Goal: Information Seeking & Learning: Learn about a topic

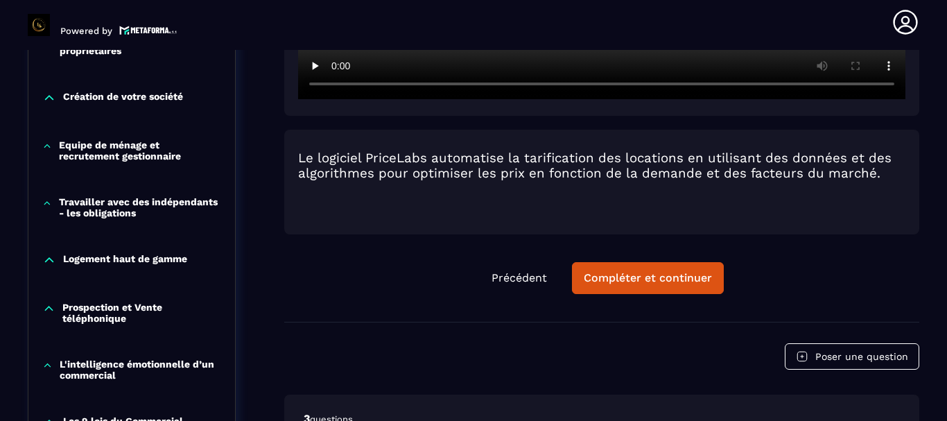
scroll to position [698, 0]
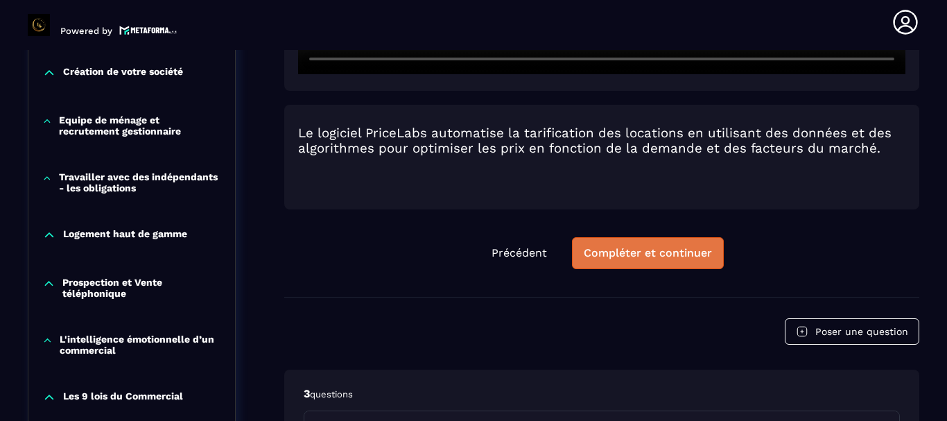
click at [633, 254] on div "Compléter et continuer" at bounding box center [647, 253] width 128 height 14
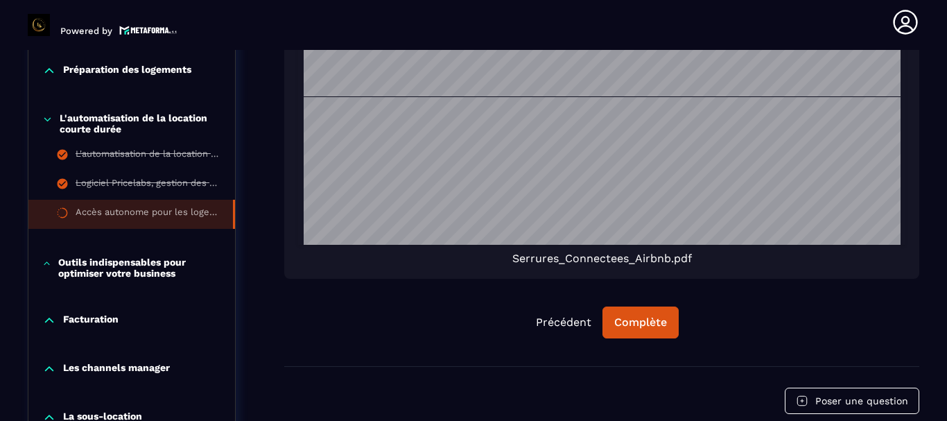
scroll to position [1322, 0]
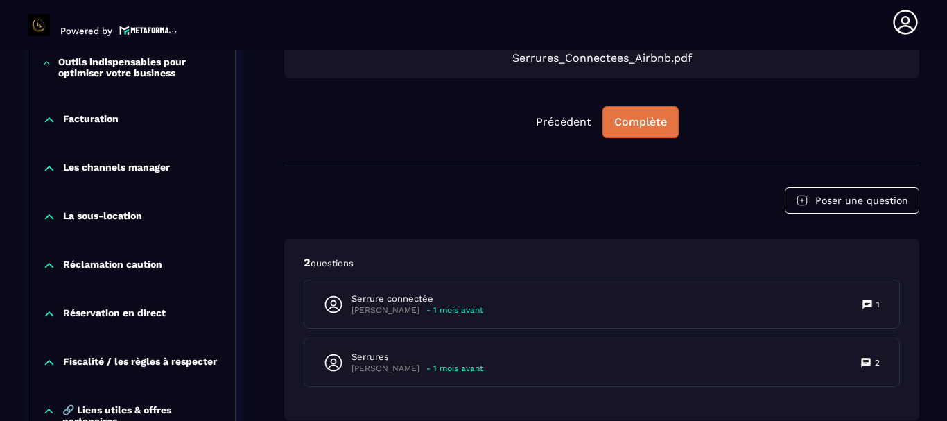
click at [634, 126] on div "Complète" at bounding box center [640, 122] width 53 height 14
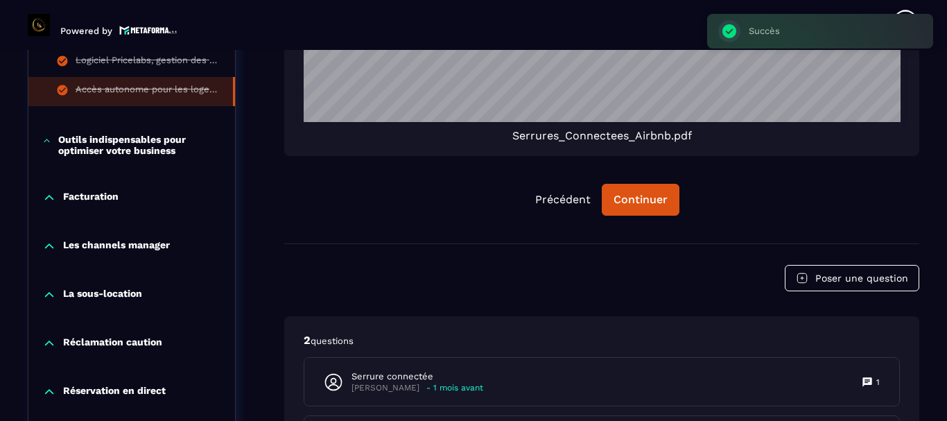
scroll to position [1253, 0]
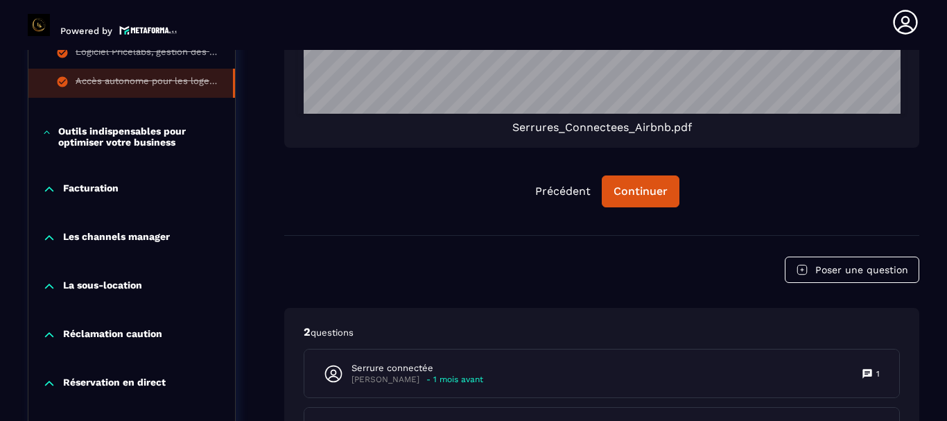
click at [51, 134] on icon at bounding box center [46, 132] width 9 height 14
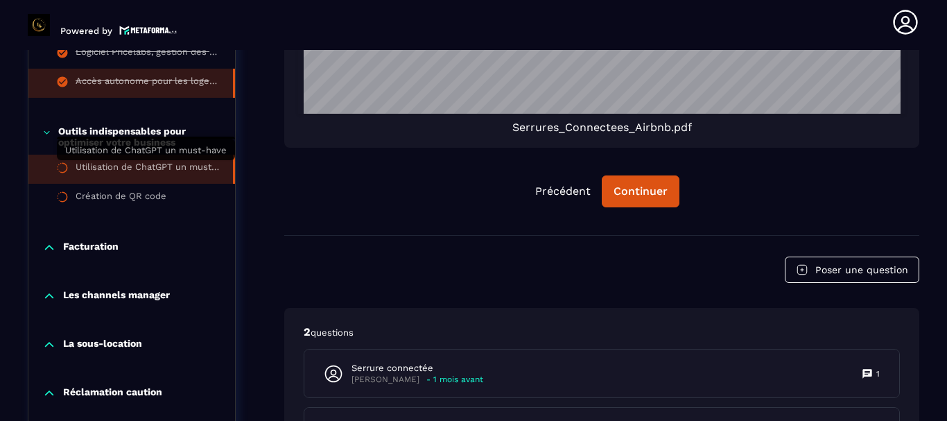
click at [136, 168] on div "Utilisation de ChatGPT un must-have" at bounding box center [147, 168] width 143 height 15
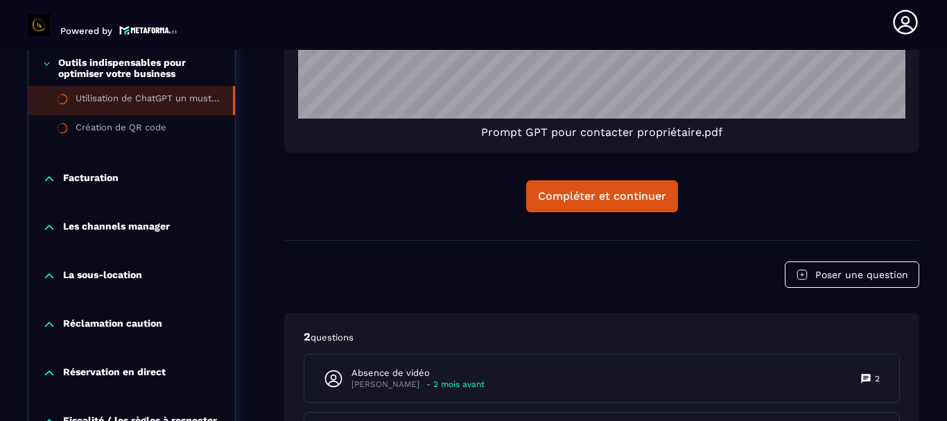
scroll to position [1322, 0]
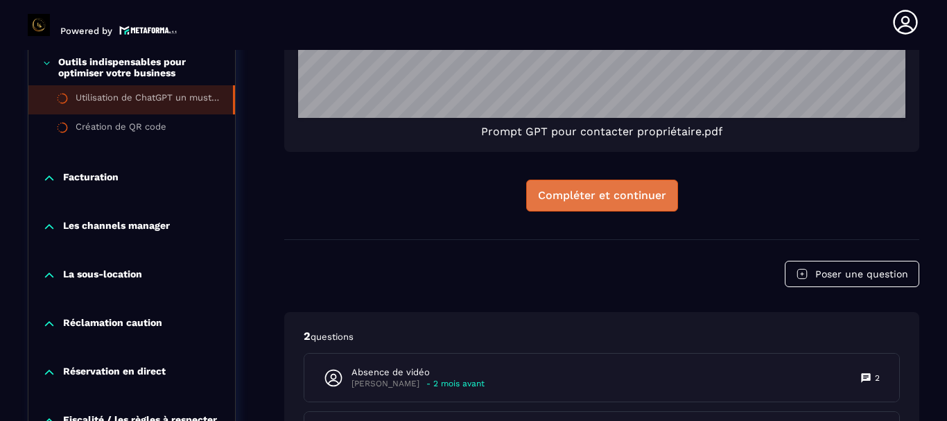
click at [655, 199] on div "Compléter et continuer" at bounding box center [602, 195] width 128 height 14
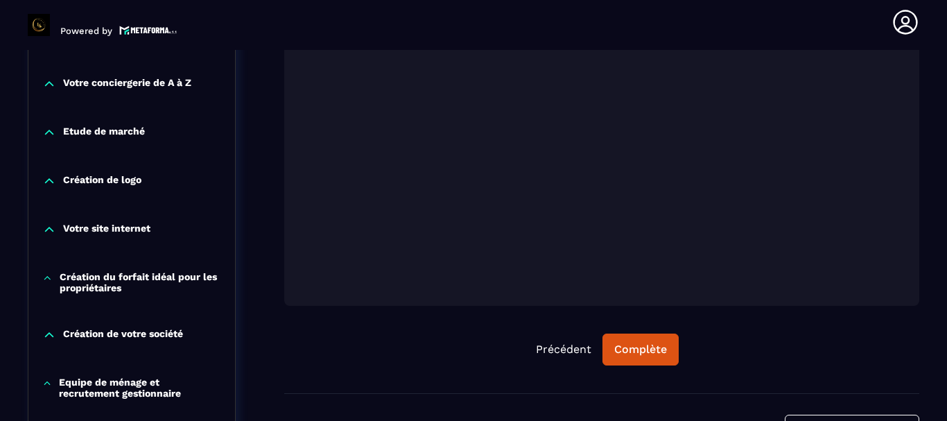
scroll to position [560, 0]
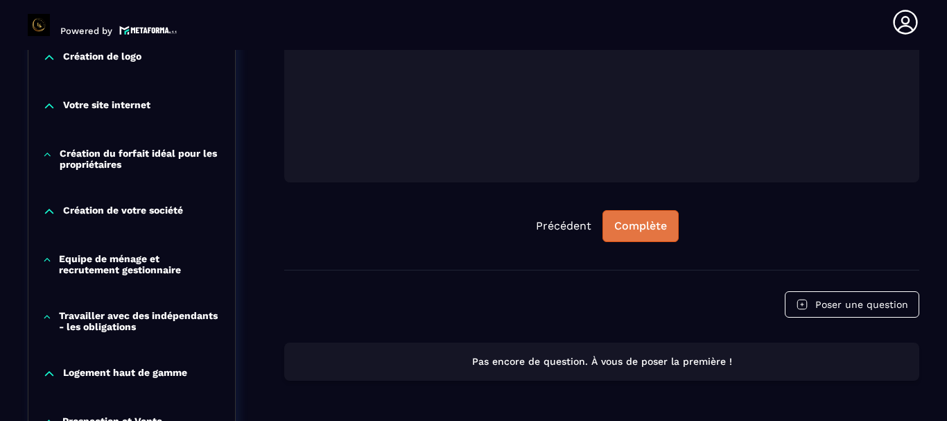
click at [651, 227] on div "Complète" at bounding box center [640, 226] width 53 height 14
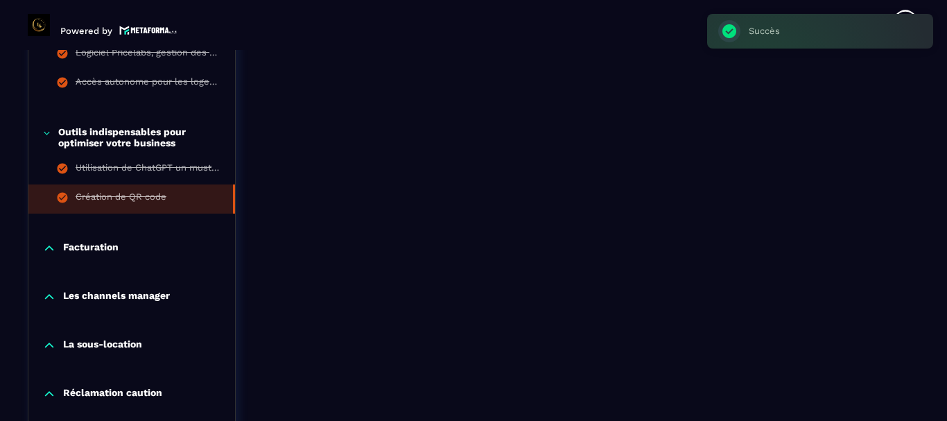
scroll to position [1253, 0]
click at [80, 252] on p "Facturation" at bounding box center [90, 247] width 55 height 14
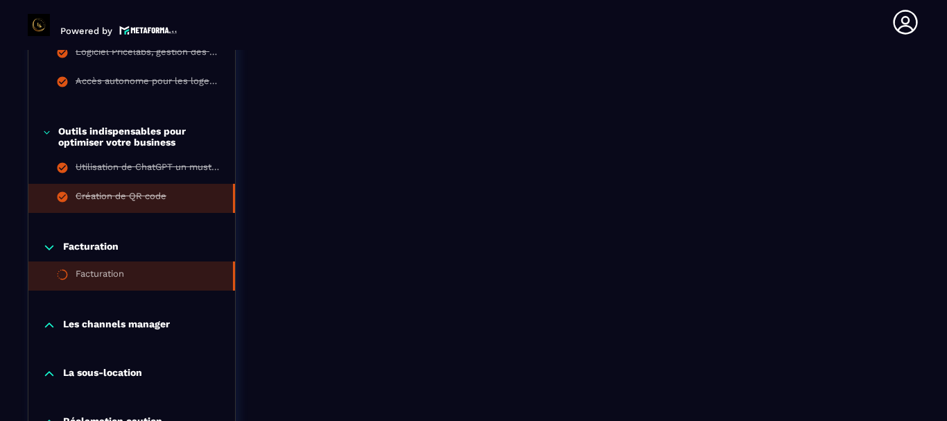
click at [102, 274] on div "Facturation" at bounding box center [100, 275] width 49 height 15
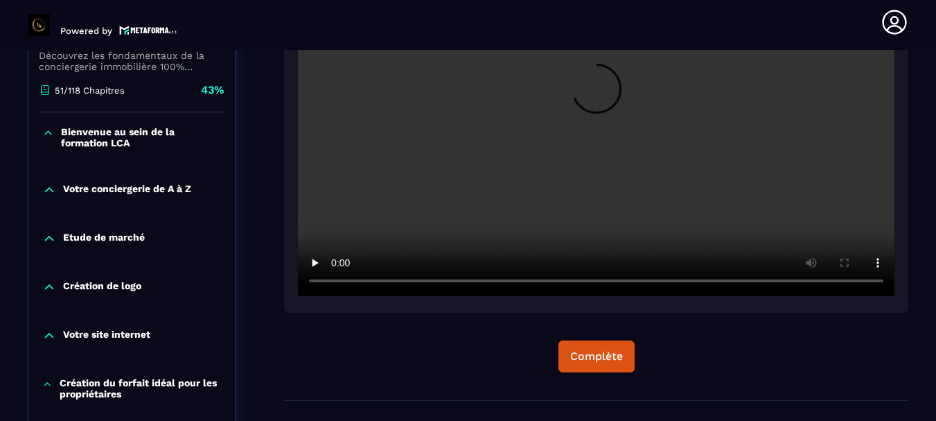
scroll to position [352, 0]
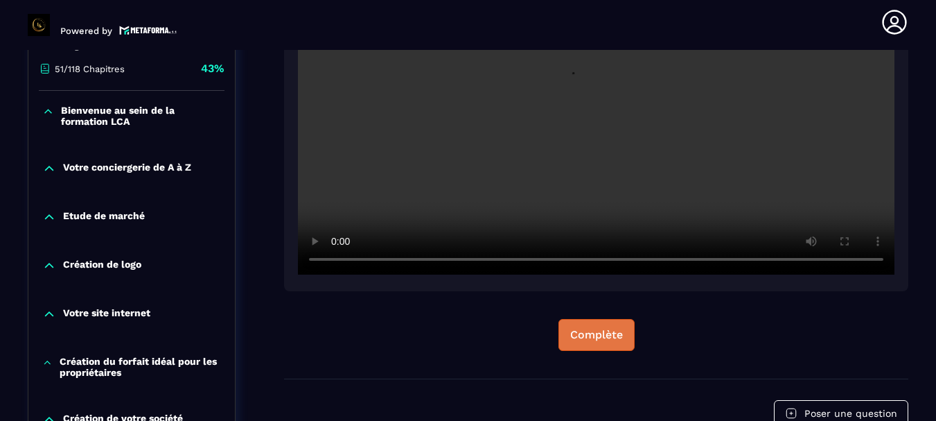
click at [602, 328] on div "Complète" at bounding box center [596, 335] width 53 height 14
click at [592, 328] on div "Continuer" at bounding box center [597, 335] width 54 height 14
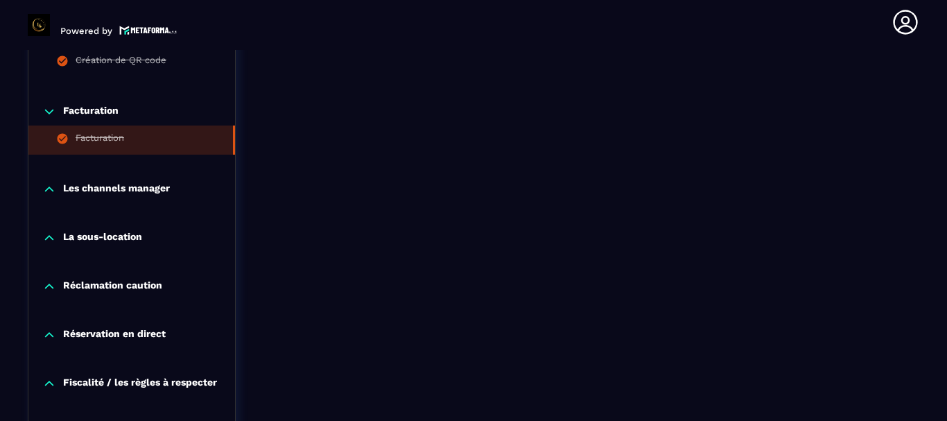
scroll to position [1398, 0]
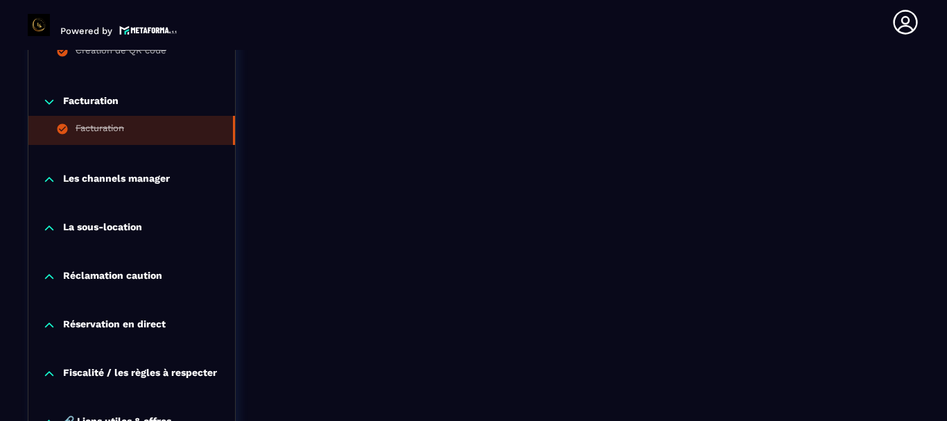
click at [178, 184] on div "Les channels manager" at bounding box center [131, 180] width 206 height 14
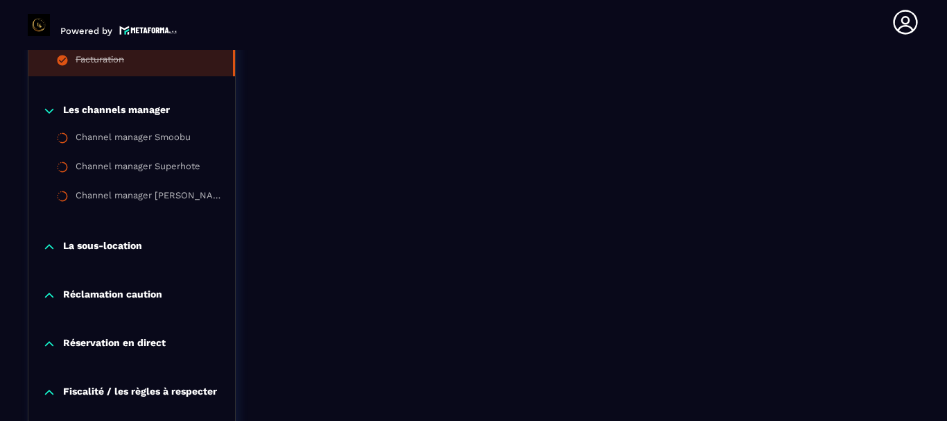
scroll to position [1468, 0]
click at [148, 236] on div "La sous-location" at bounding box center [131, 249] width 206 height 49
click at [123, 252] on p "La sous-location" at bounding box center [102, 246] width 79 height 14
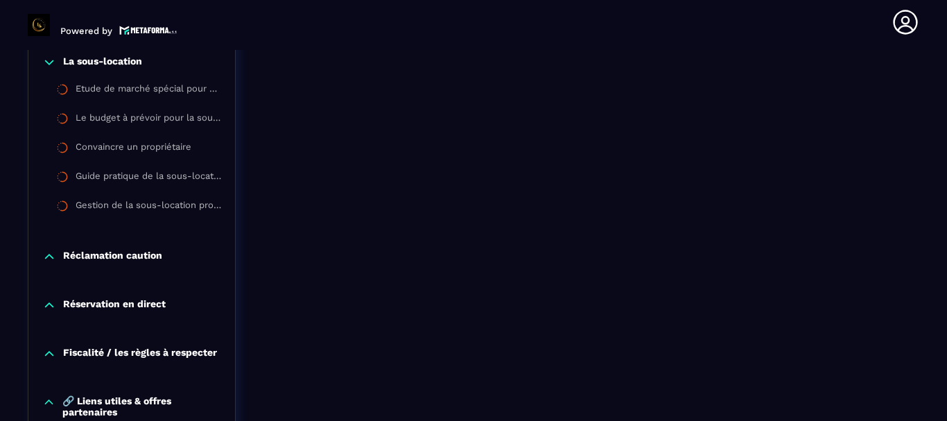
scroll to position [1745, 0]
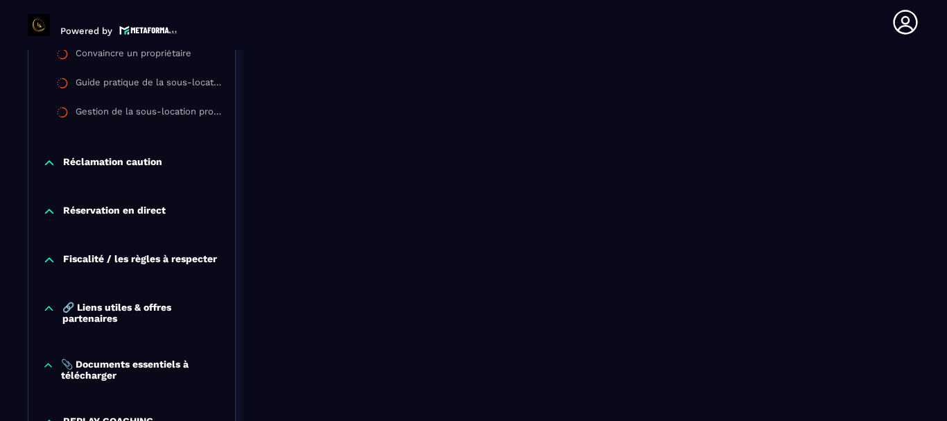
click at [153, 165] on p "Réclamation caution" at bounding box center [112, 163] width 99 height 14
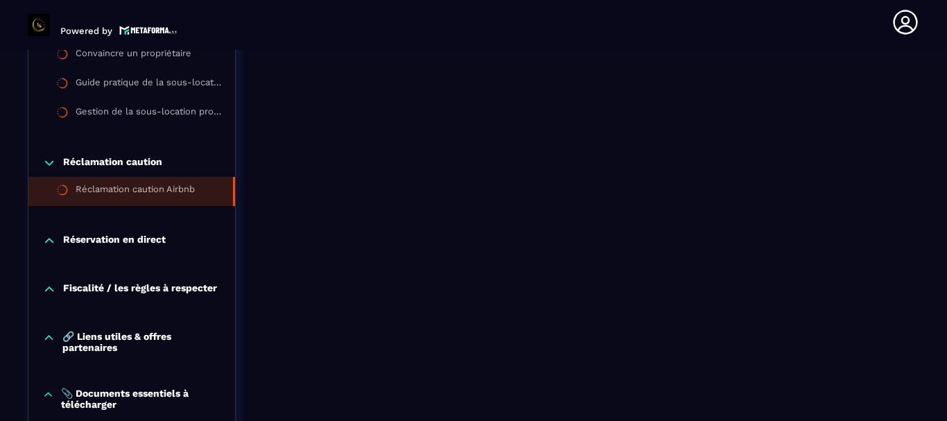
scroll to position [1814, 0]
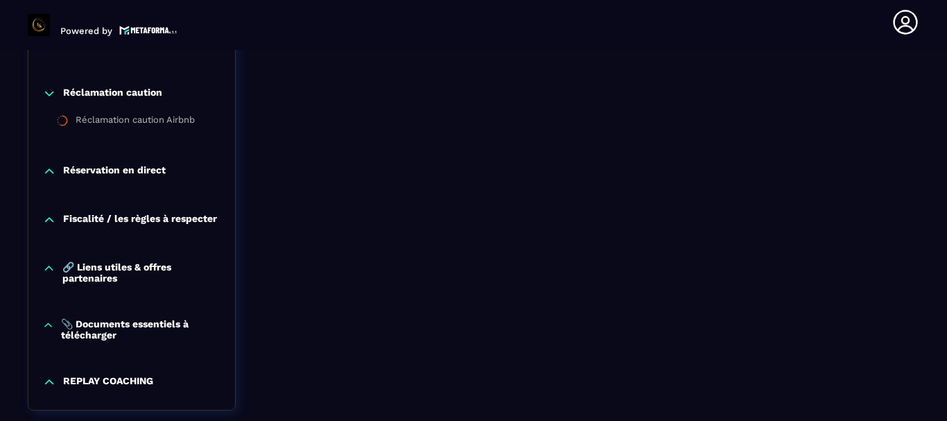
click at [159, 164] on div "Réservation en direct" at bounding box center [131, 174] width 206 height 49
click at [125, 161] on div "Réservation en direct" at bounding box center [131, 174] width 206 height 49
click at [125, 167] on p "Réservation en direct" at bounding box center [114, 171] width 103 height 14
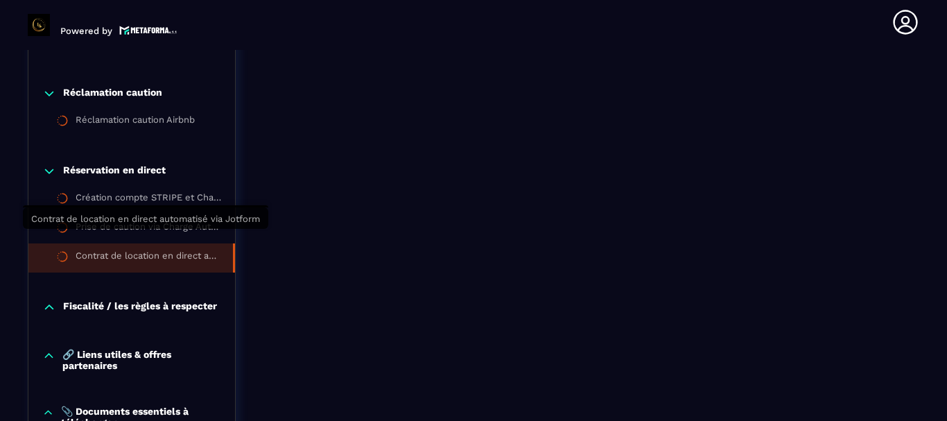
scroll to position [1883, 0]
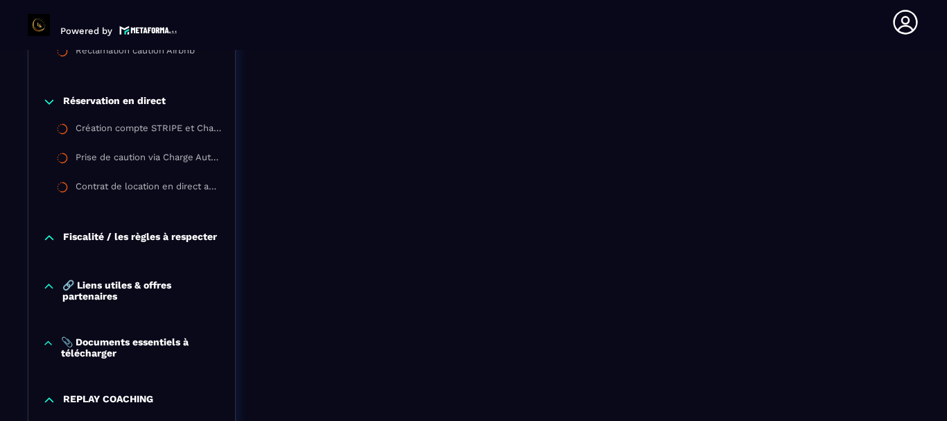
click at [152, 238] on p "Fiscalité / les règles à respecter" at bounding box center [140, 238] width 154 height 14
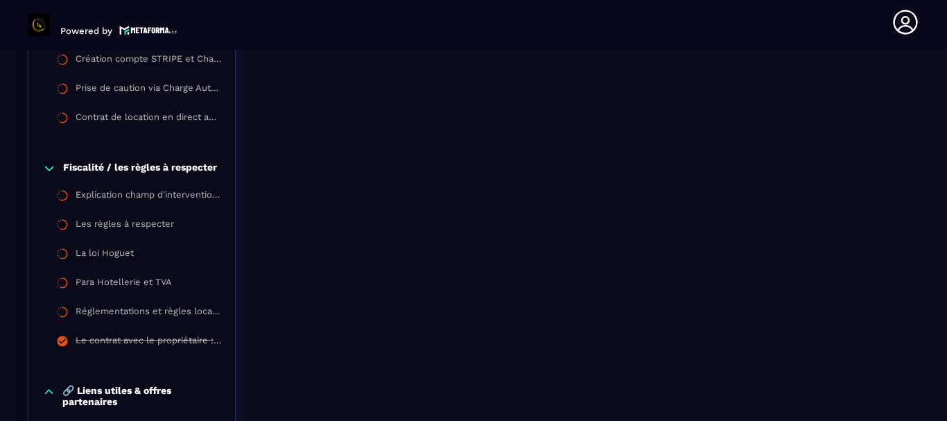
scroll to position [2022, 0]
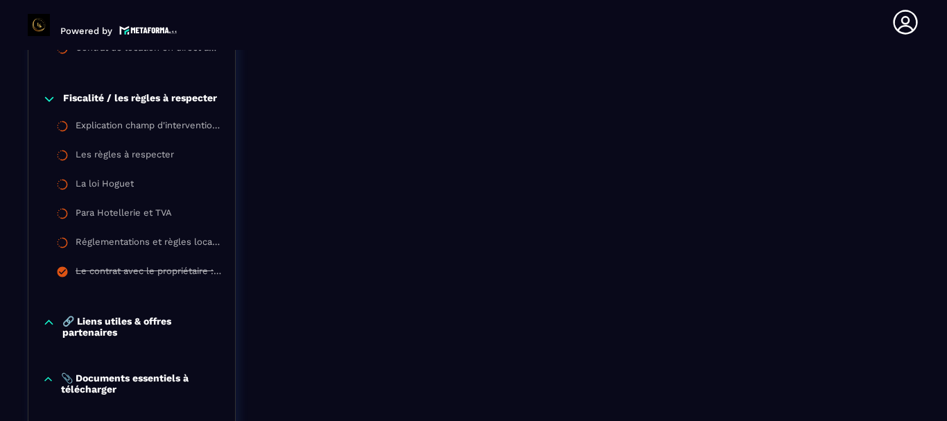
click at [152, 321] on p "🔗 Liens utiles & offres partenaires" at bounding box center [141, 326] width 159 height 22
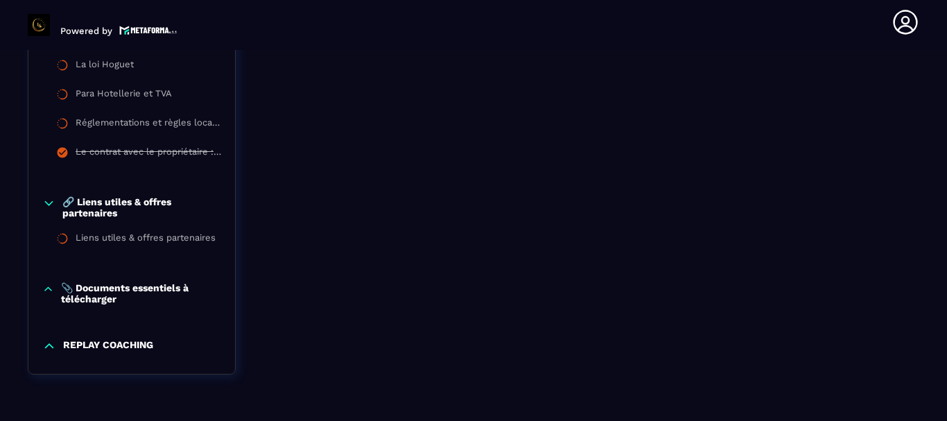
scroll to position [2161, 0]
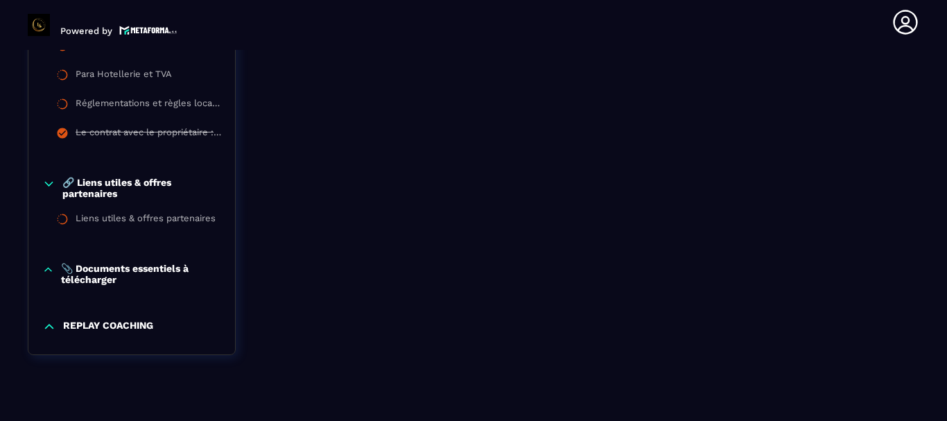
click at [158, 274] on p "📎 Documents essentiels à télécharger" at bounding box center [141, 274] width 160 height 22
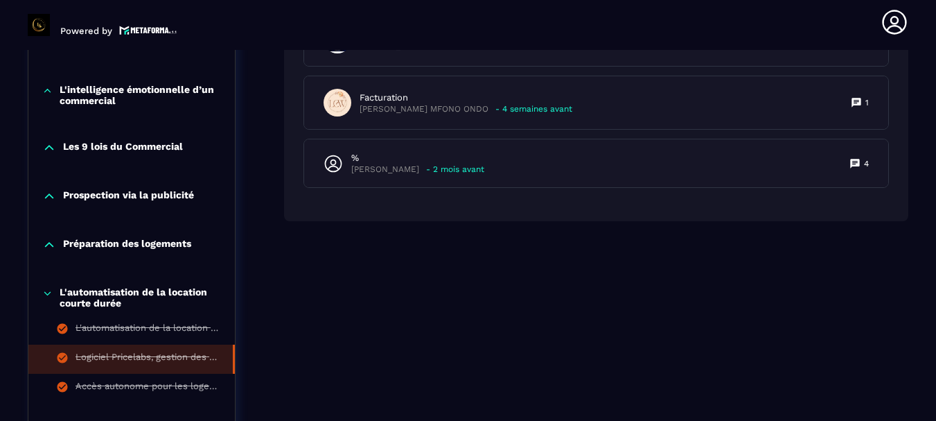
scroll to position [913, 0]
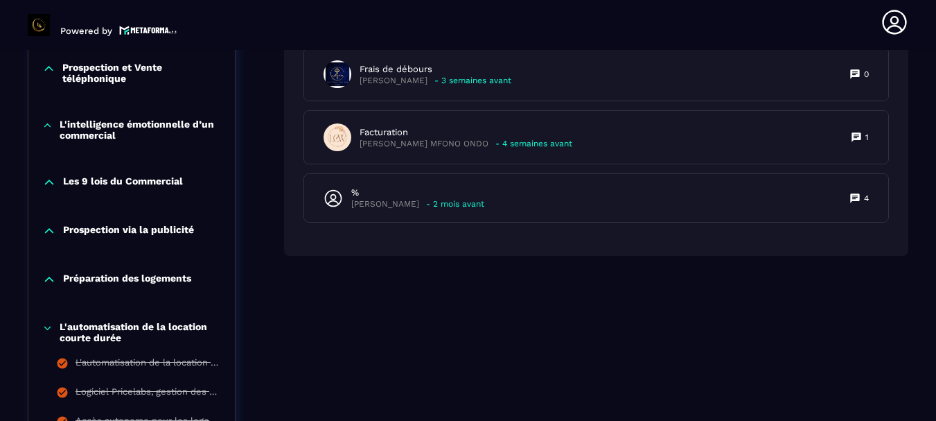
click at [143, 274] on p "Préparation des logements" at bounding box center [127, 279] width 128 height 14
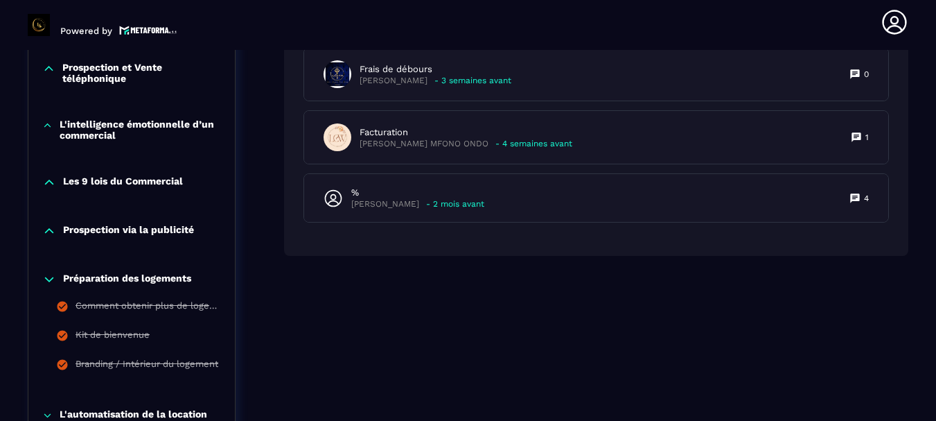
click at [120, 233] on p "Prospection via la publicité" at bounding box center [128, 231] width 131 height 14
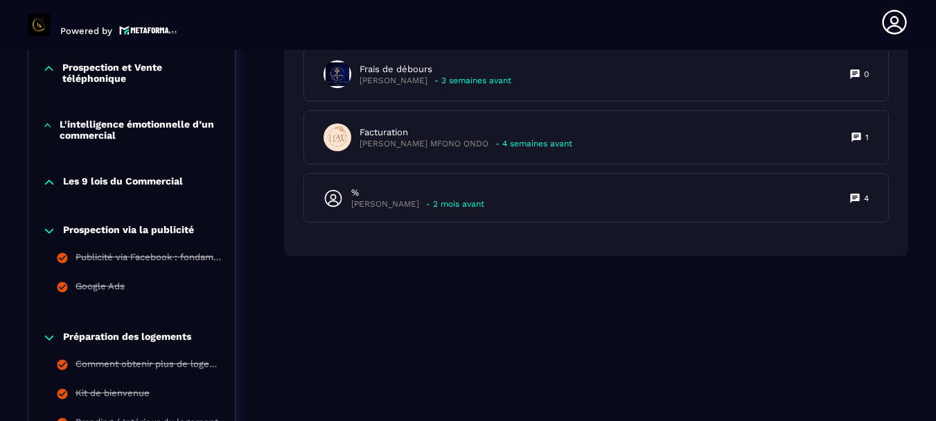
click at [132, 177] on p "Les 9 lois du Commercial" at bounding box center [123, 182] width 120 height 14
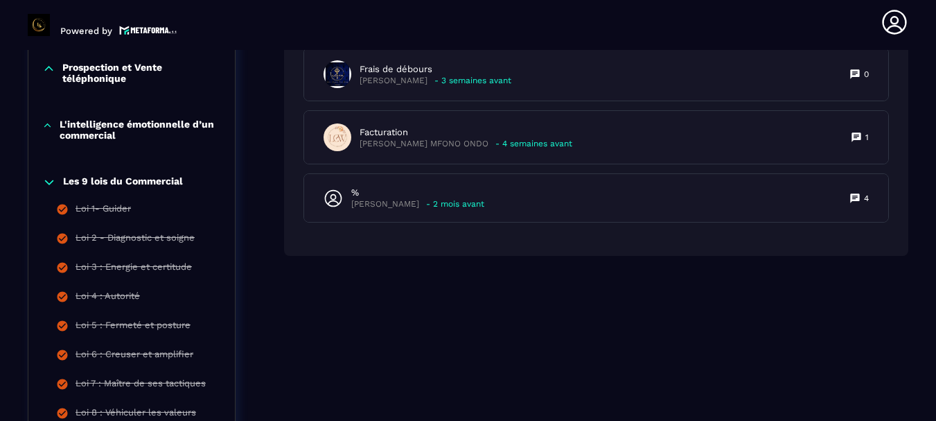
drag, startPoint x: 135, startPoint y: 125, endPoint x: 126, endPoint y: 122, distance: 9.7
click at [134, 125] on p "L'intelligence émotionnelle d’un commercial" at bounding box center [140, 129] width 161 height 22
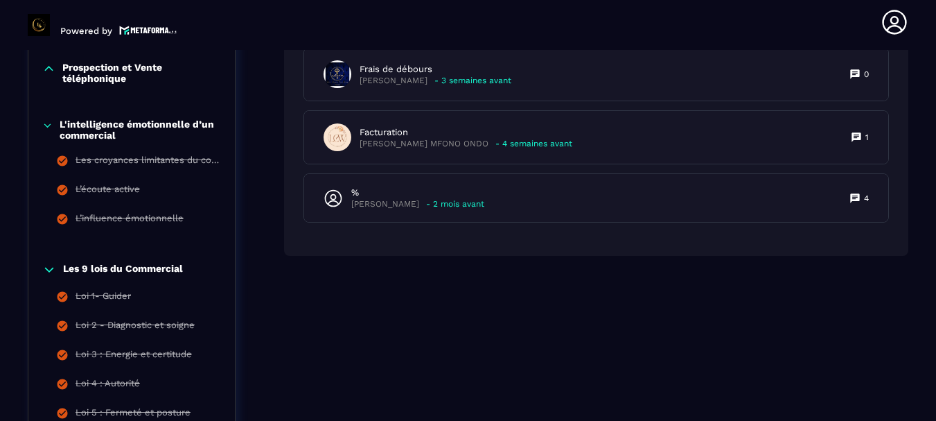
click at [91, 70] on p "Prospection et Vente téléphonique" at bounding box center [141, 73] width 159 height 22
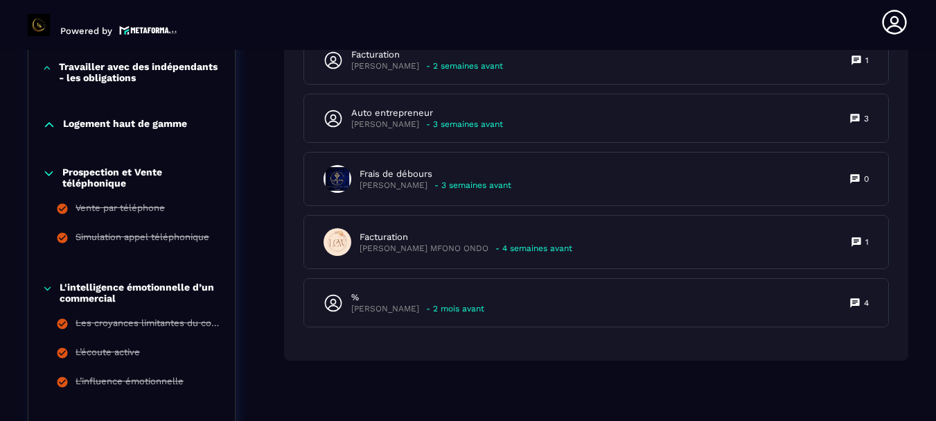
scroll to position [775, 0]
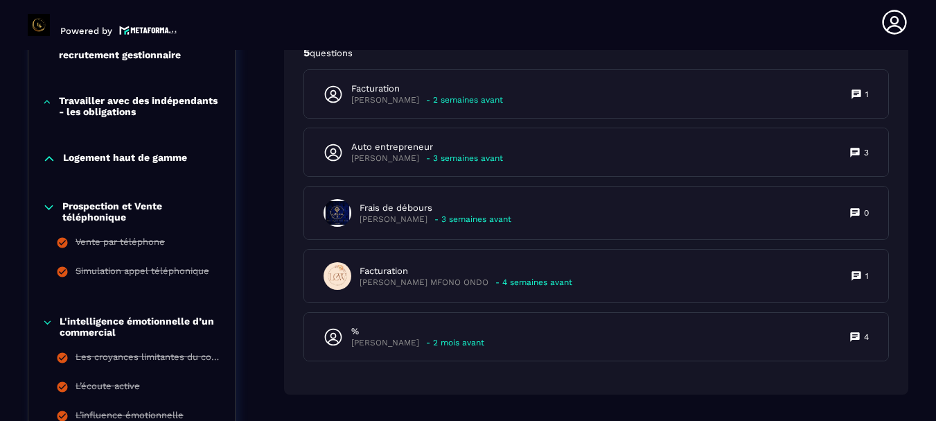
click at [127, 157] on p "Logement haut de gamme" at bounding box center [125, 159] width 124 height 14
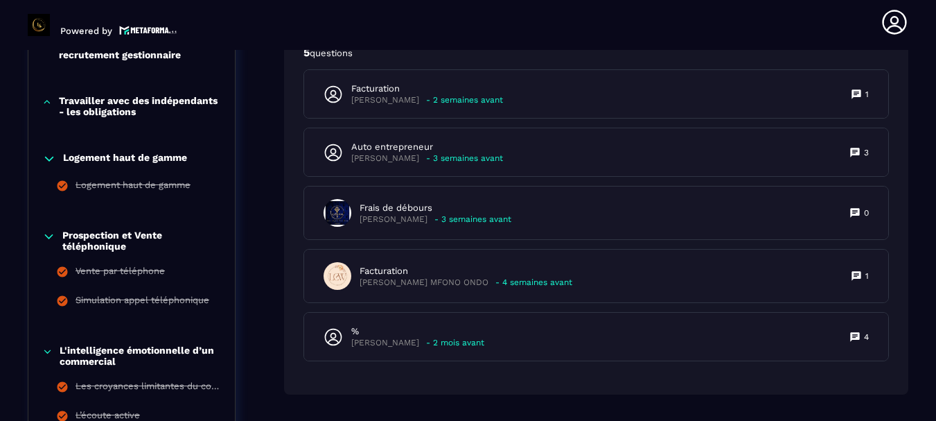
click at [116, 100] on p "Travailler avec des indépendants - les obligations" at bounding box center [140, 106] width 162 height 22
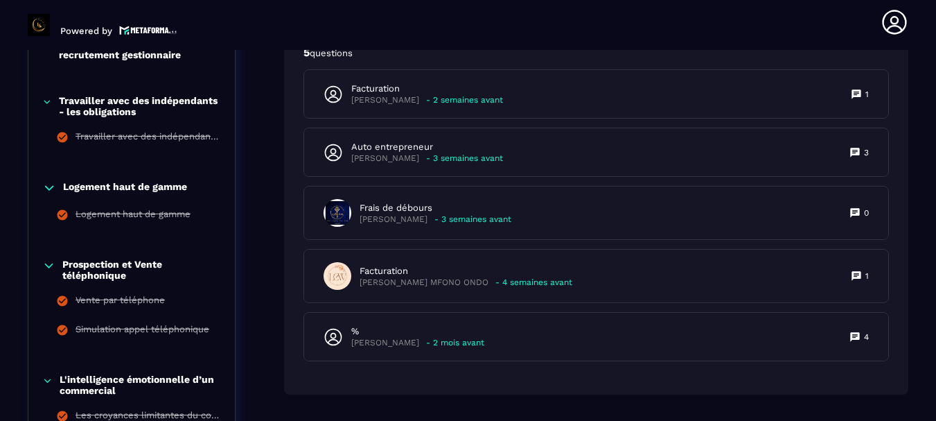
scroll to position [636, 0]
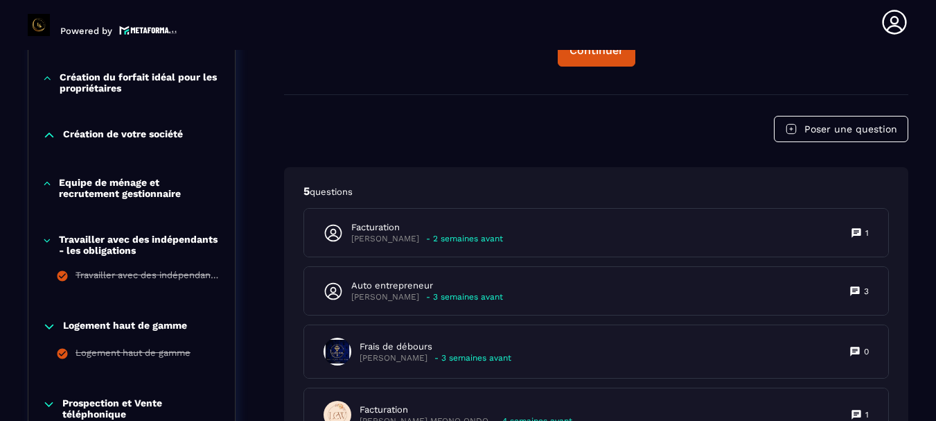
drag, startPoint x: 135, startPoint y: 181, endPoint x: 132, endPoint y: 160, distance: 21.0
click at [135, 179] on p "Equipe de ménage et recrutement gestionnaire" at bounding box center [140, 188] width 162 height 22
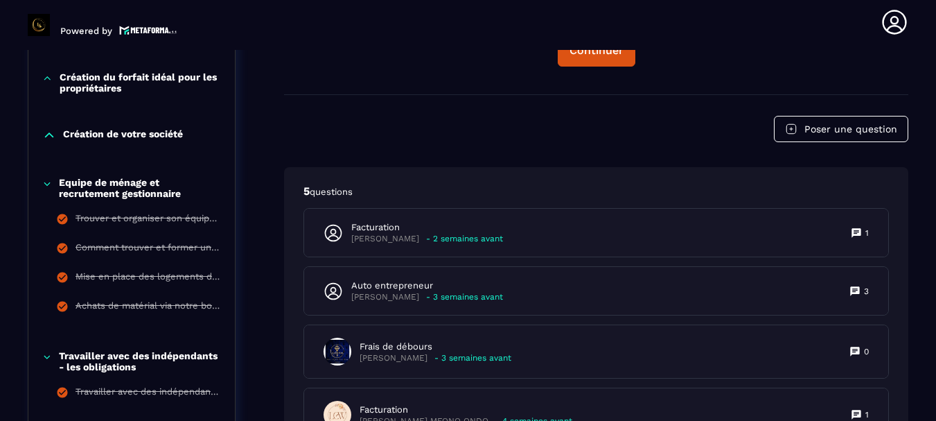
drag, startPoint x: 126, startPoint y: 123, endPoint x: 113, endPoint y: 101, distance: 25.2
click at [125, 123] on div "Création de votre société" at bounding box center [131, 138] width 206 height 49
click at [106, 83] on p "Création du forfait idéal pour les propriétaires" at bounding box center [140, 82] width 161 height 22
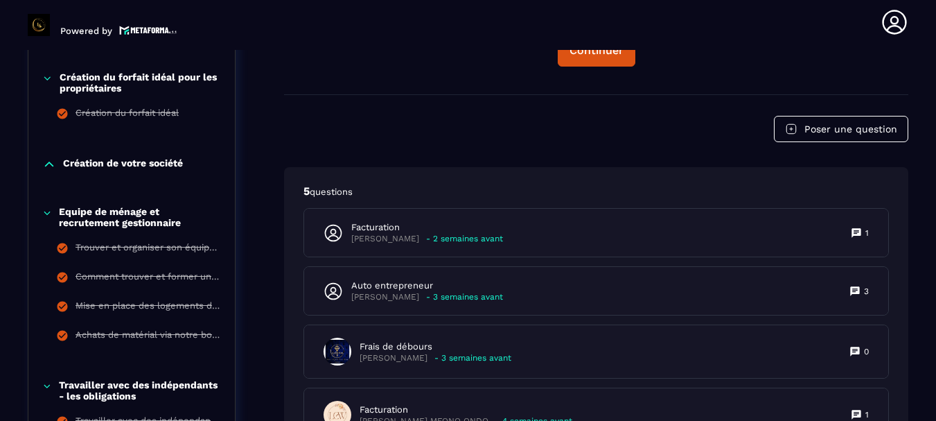
click at [123, 164] on p "Création de votre société" at bounding box center [123, 164] width 120 height 14
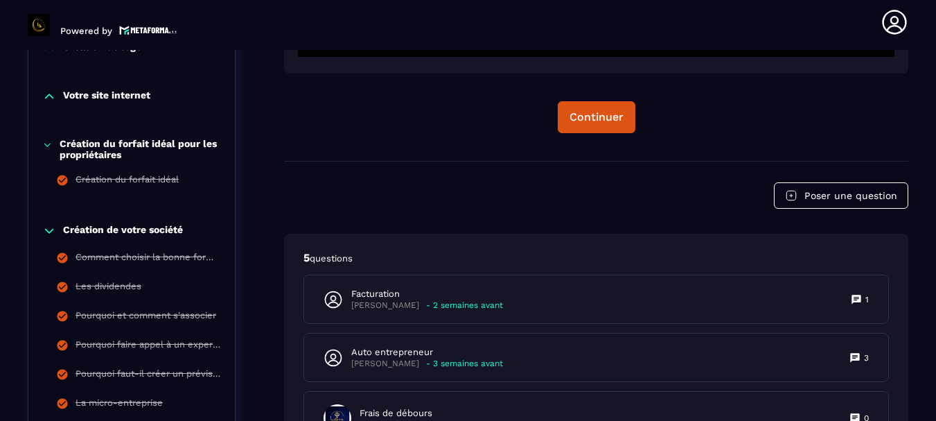
scroll to position [498, 0]
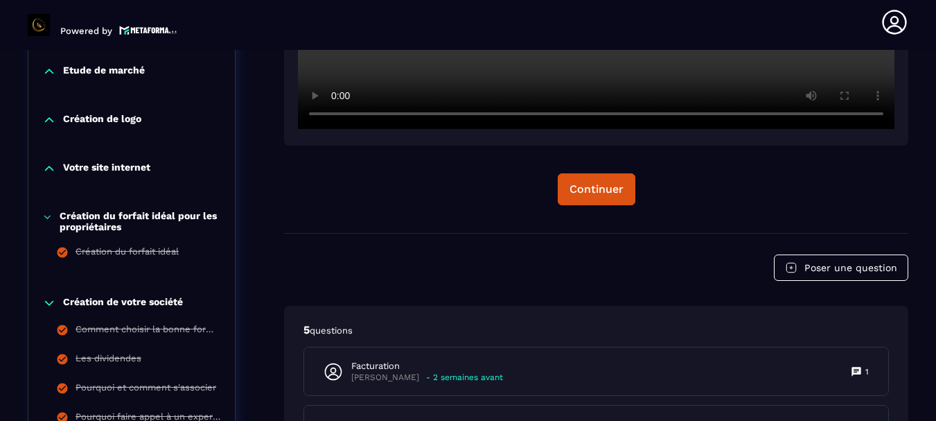
click at [68, 169] on p "Votre site internet" at bounding box center [106, 168] width 87 height 14
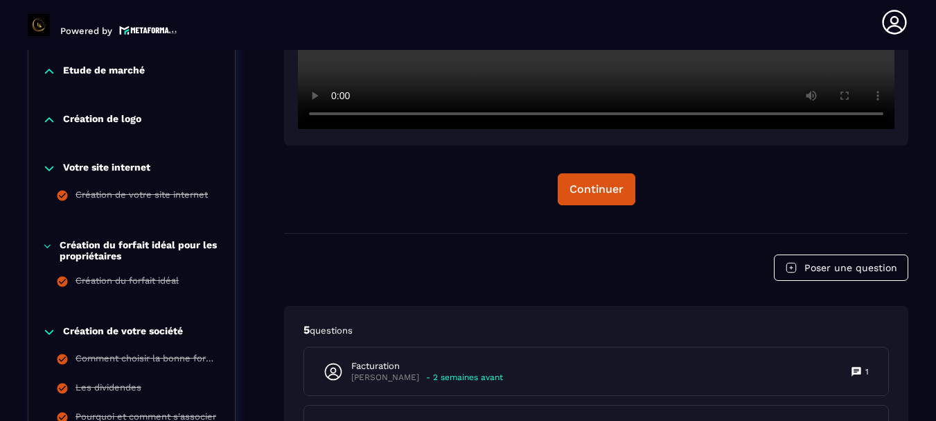
click at [69, 112] on div "Création de logo" at bounding box center [131, 123] width 206 height 49
click at [55, 114] on icon at bounding box center [49, 120] width 14 height 14
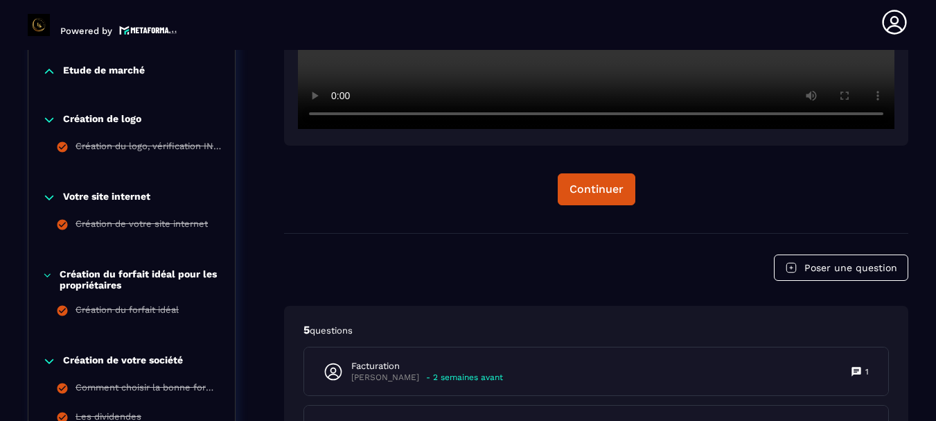
scroll to position [428, 0]
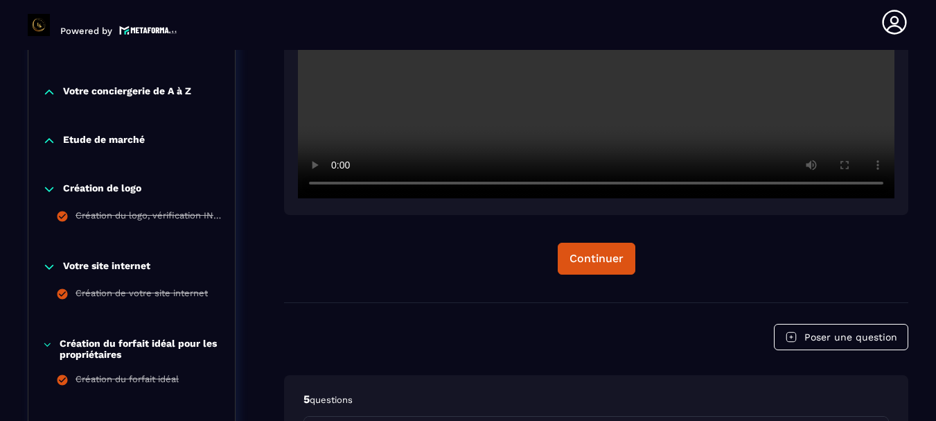
click at [49, 139] on icon at bounding box center [49, 141] width 8 height 4
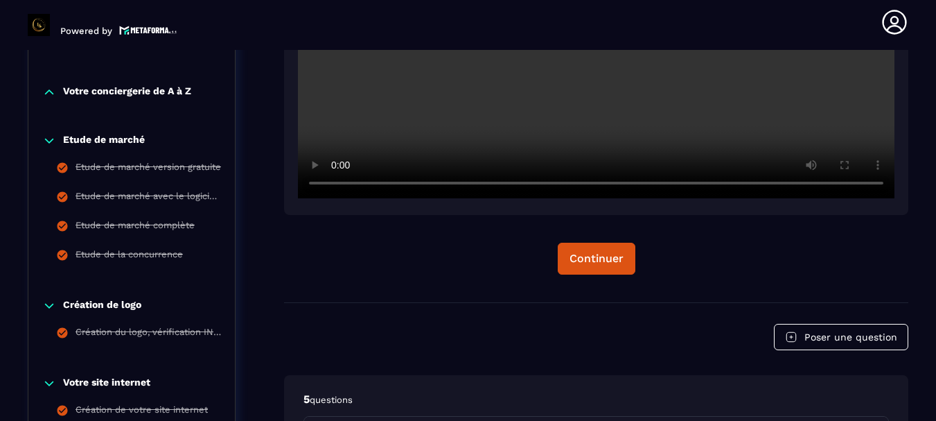
click at [49, 87] on icon at bounding box center [49, 92] width 14 height 14
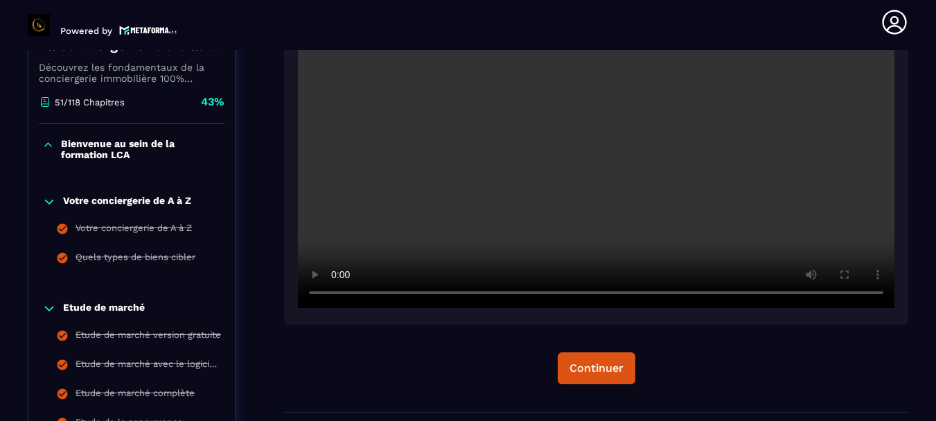
scroll to position [290, 0]
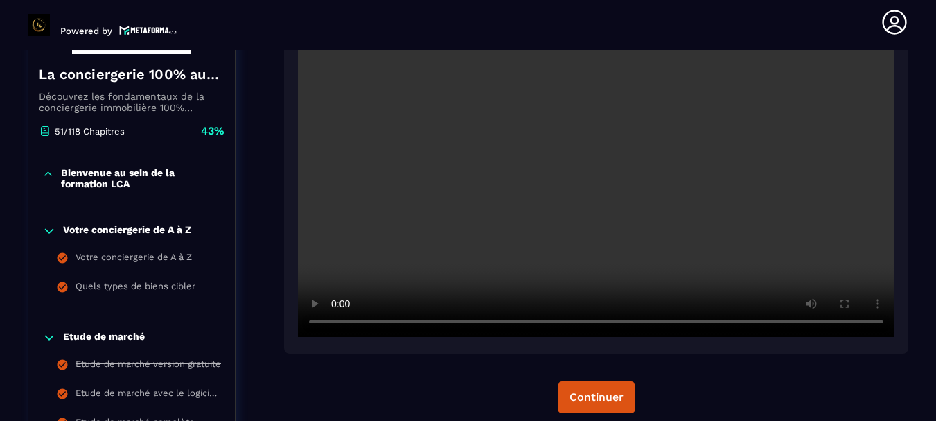
click at [52, 170] on icon at bounding box center [48, 174] width 12 height 14
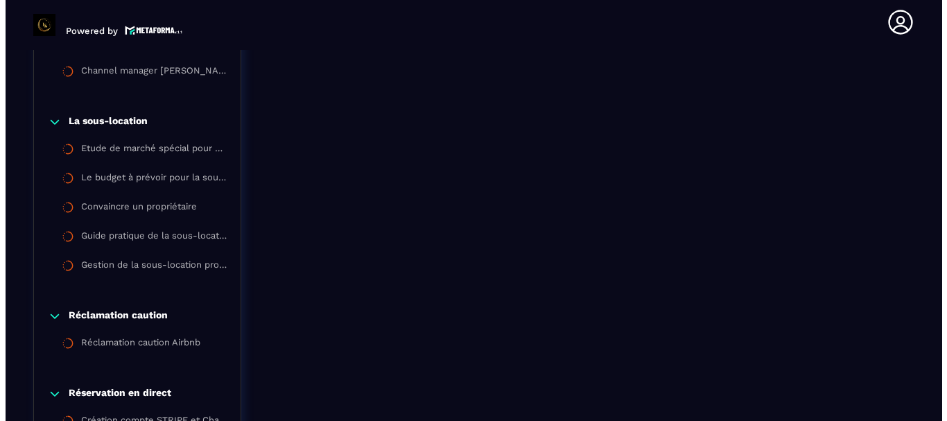
scroll to position [2923, 0]
